Goal: Task Accomplishment & Management: Manage account settings

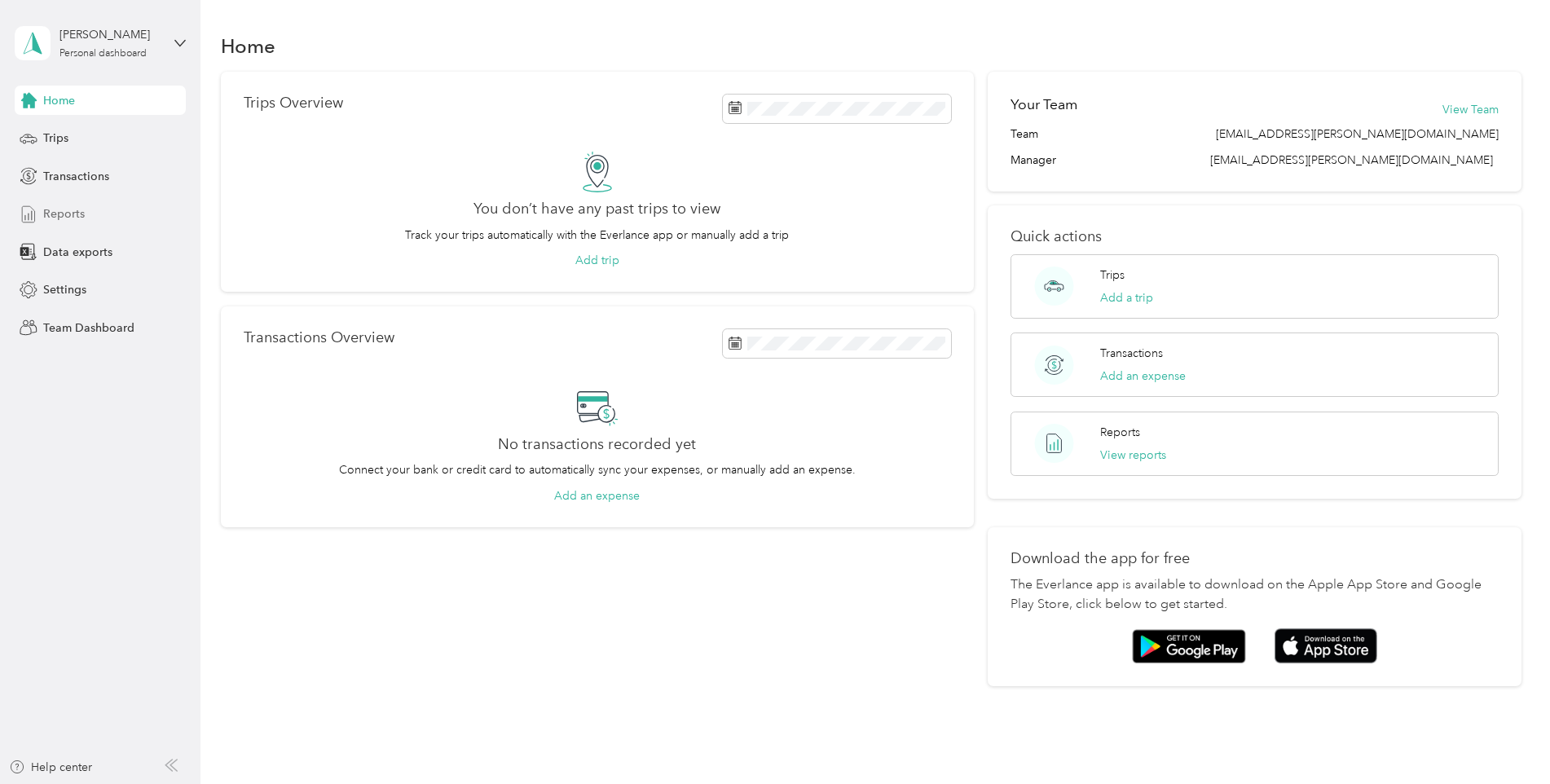
click at [54, 210] on span "Reports" at bounding box center [64, 214] width 42 height 17
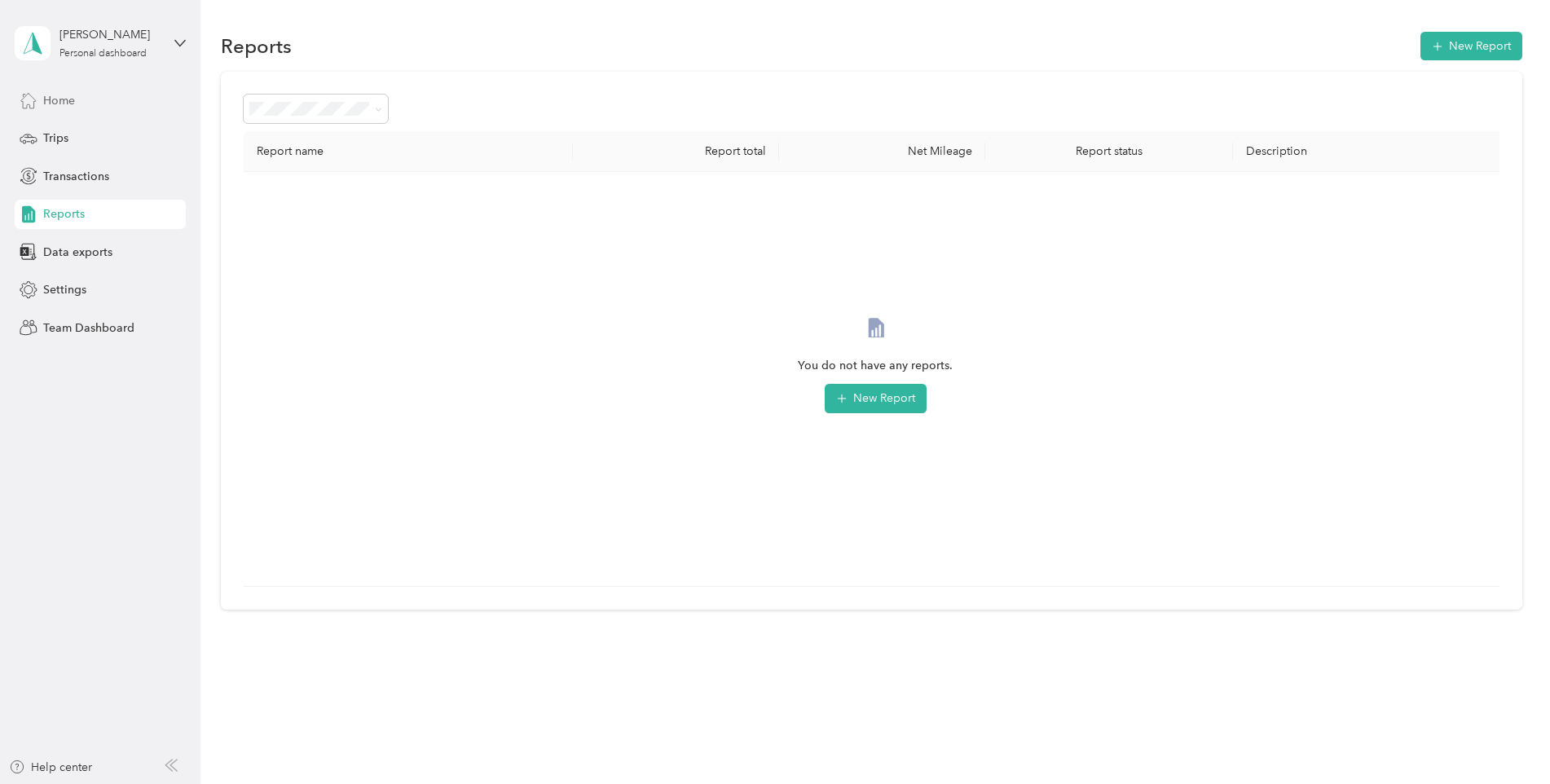
click at [60, 105] on span "Home" at bounding box center [59, 100] width 32 height 17
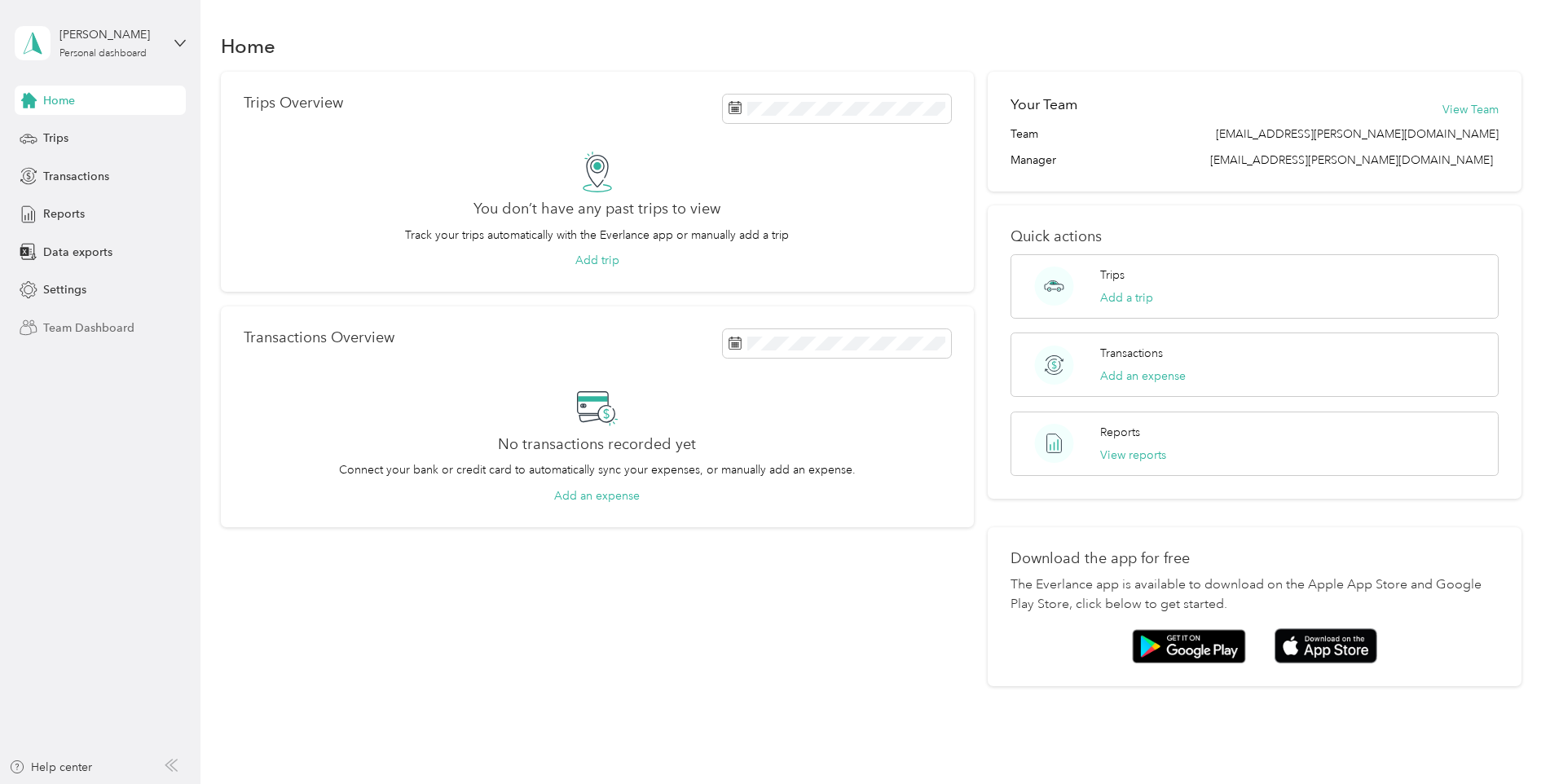
click at [88, 324] on span "Team Dashboard" at bounding box center [89, 328] width 91 height 17
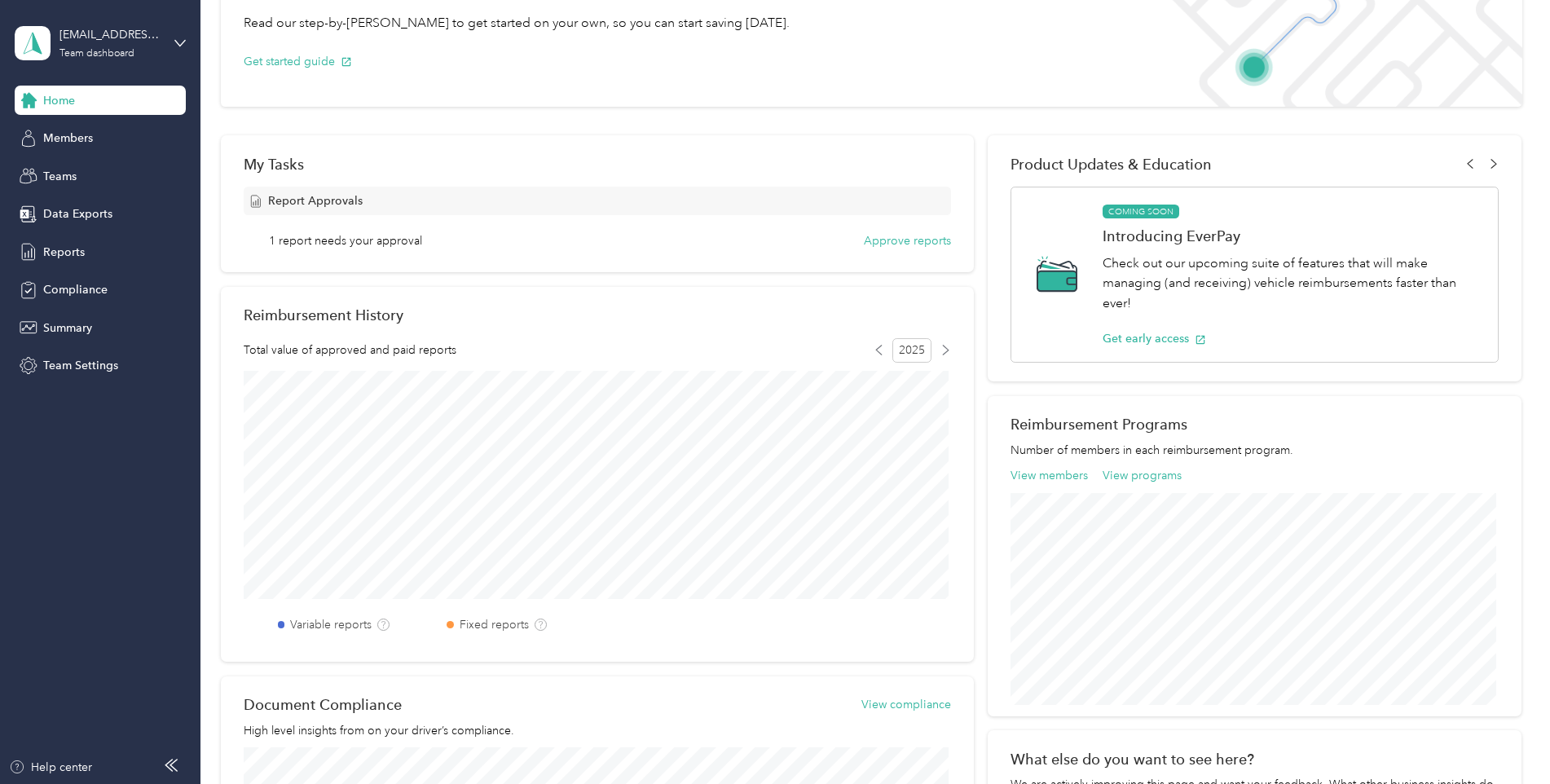
scroll to position [94, 0]
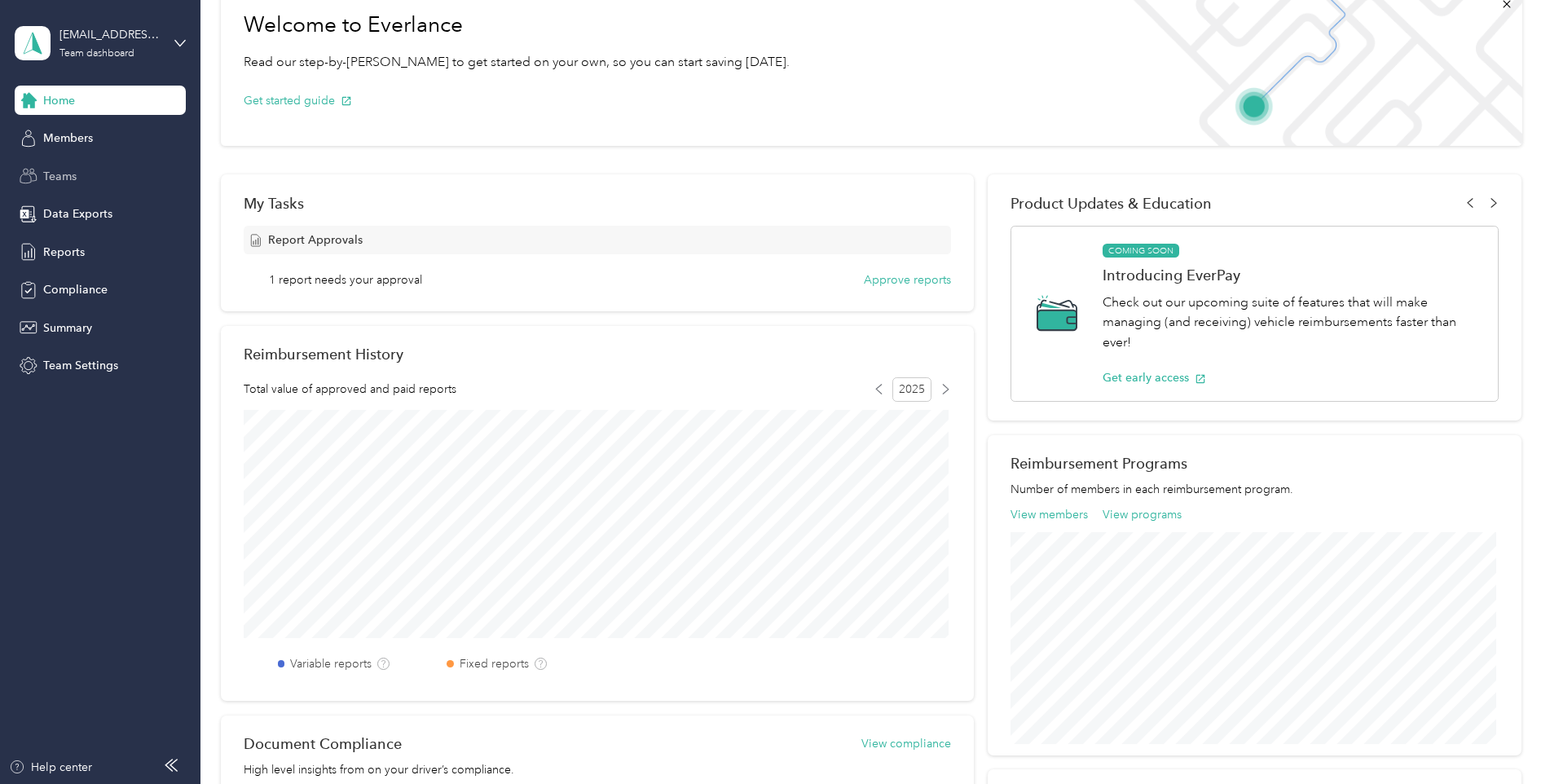
click at [58, 177] on span "Teams" at bounding box center [60, 176] width 33 height 17
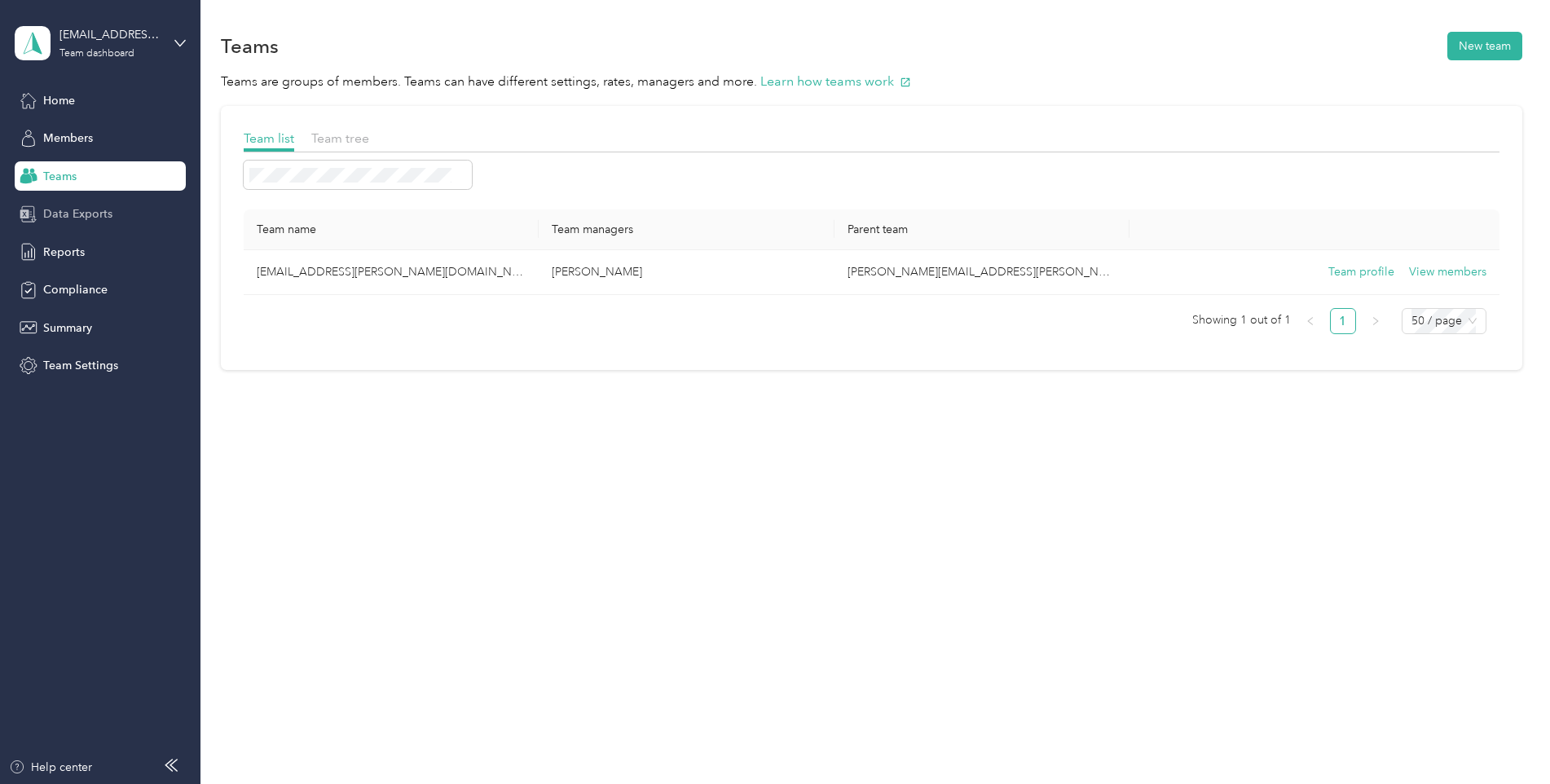
click at [106, 211] on span "Data Exports" at bounding box center [78, 214] width 69 height 17
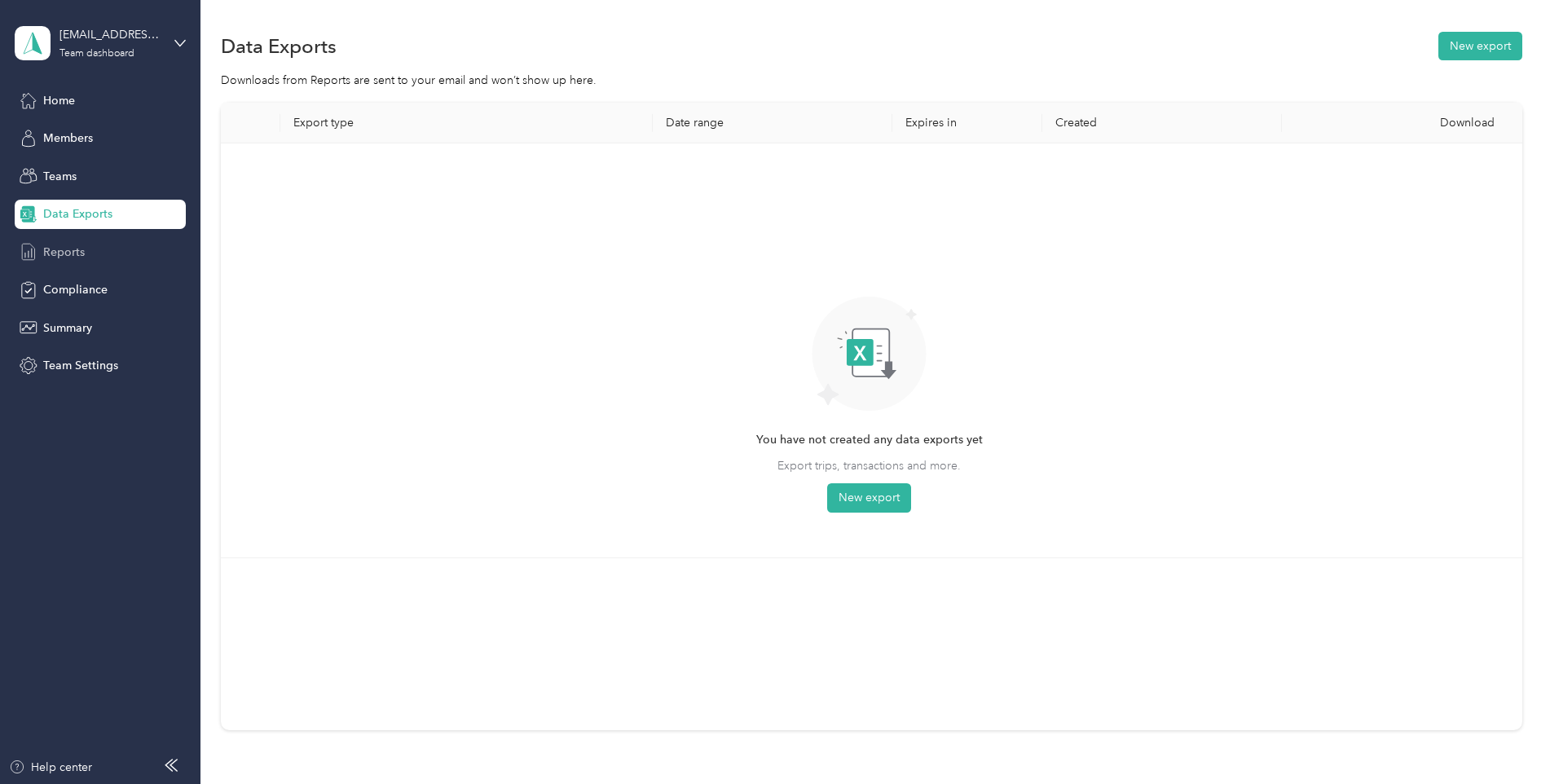
click at [81, 255] on span "Reports" at bounding box center [64, 252] width 42 height 17
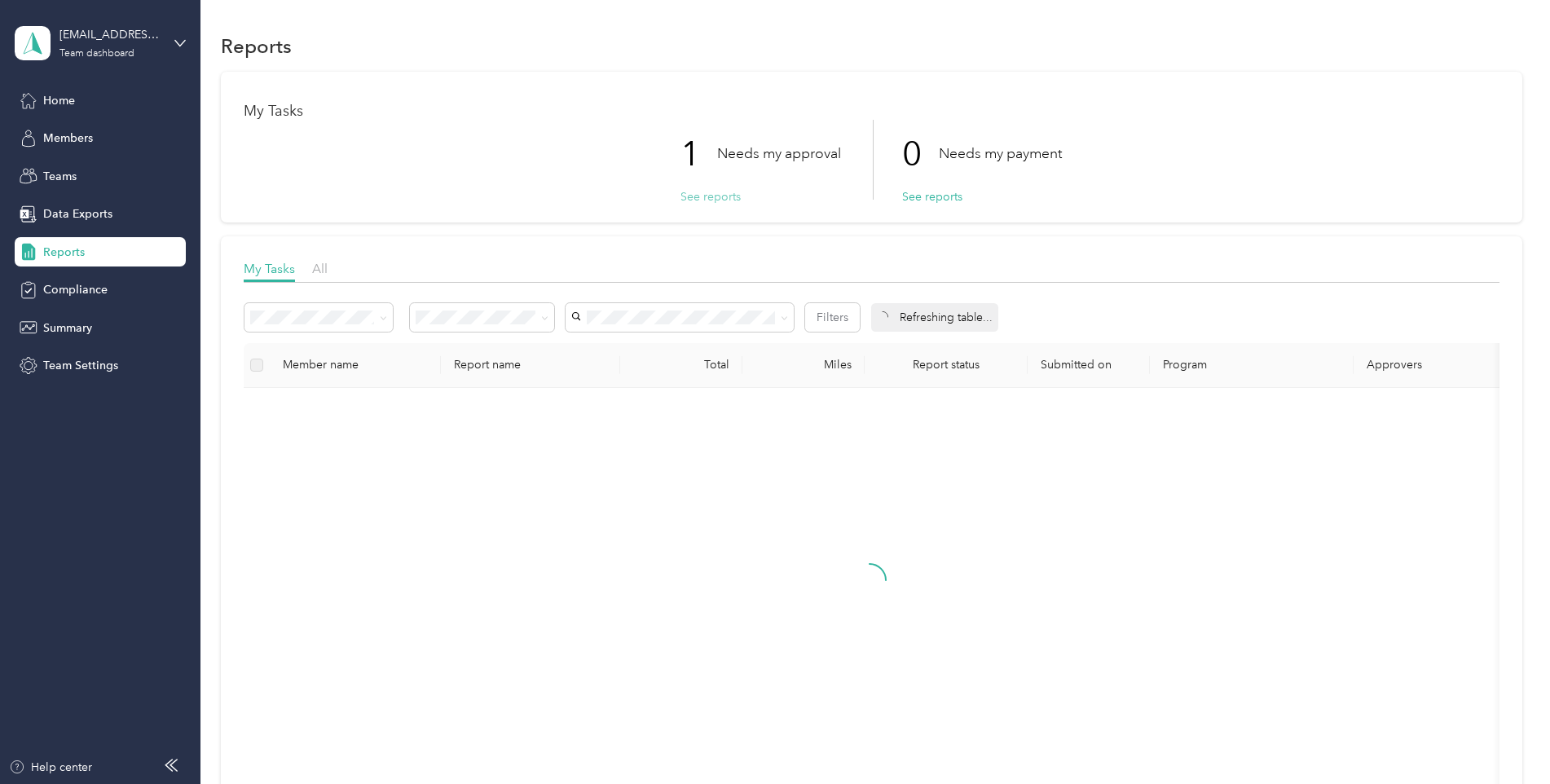
click at [724, 198] on button "See reports" at bounding box center [710, 197] width 60 height 17
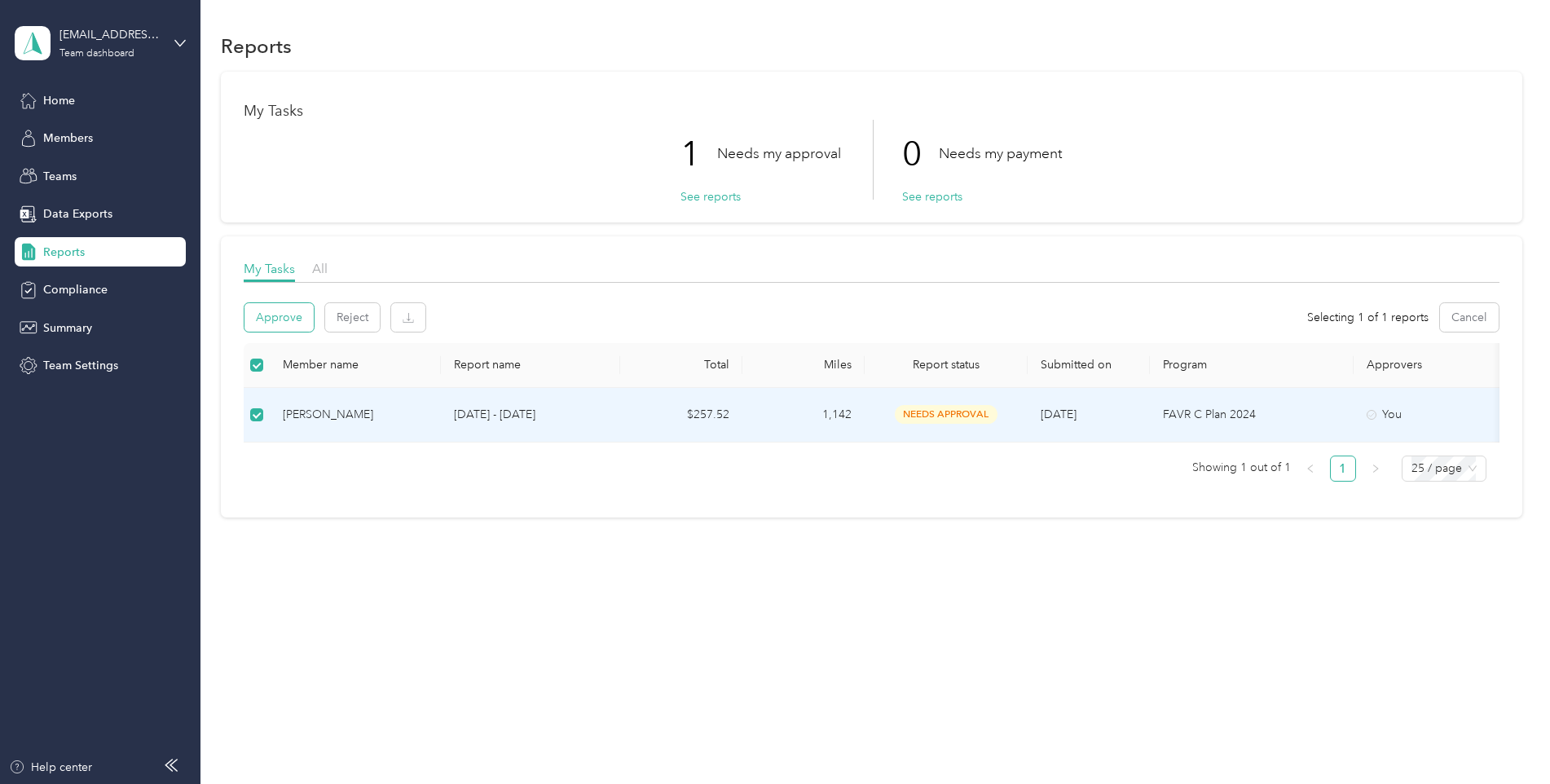
click at [289, 317] on button "Approve" at bounding box center [278, 317] width 69 height 28
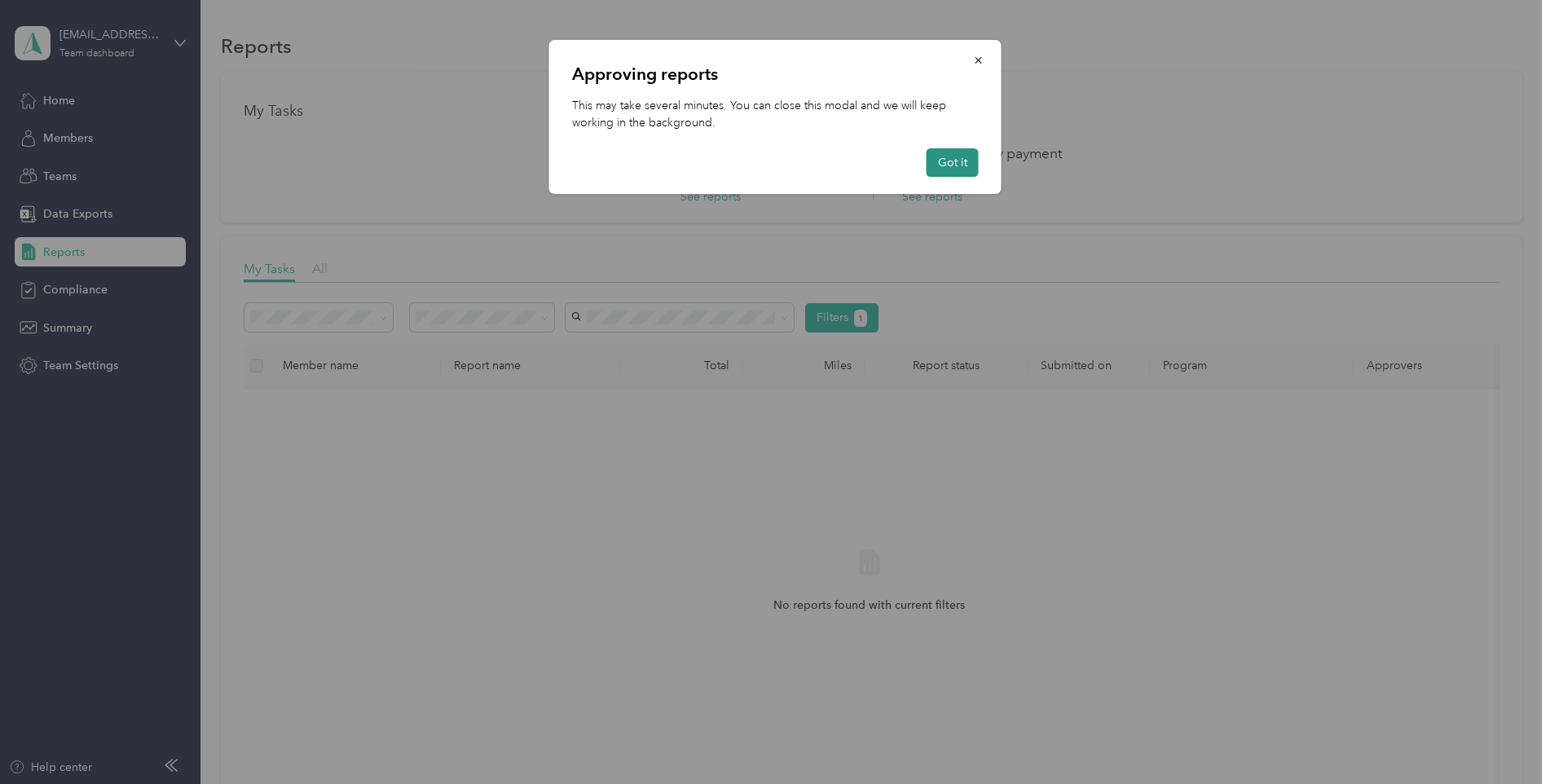
click at [971, 159] on button "Got it" at bounding box center [952, 162] width 52 height 28
